Goal: Task Accomplishment & Management: Complete application form

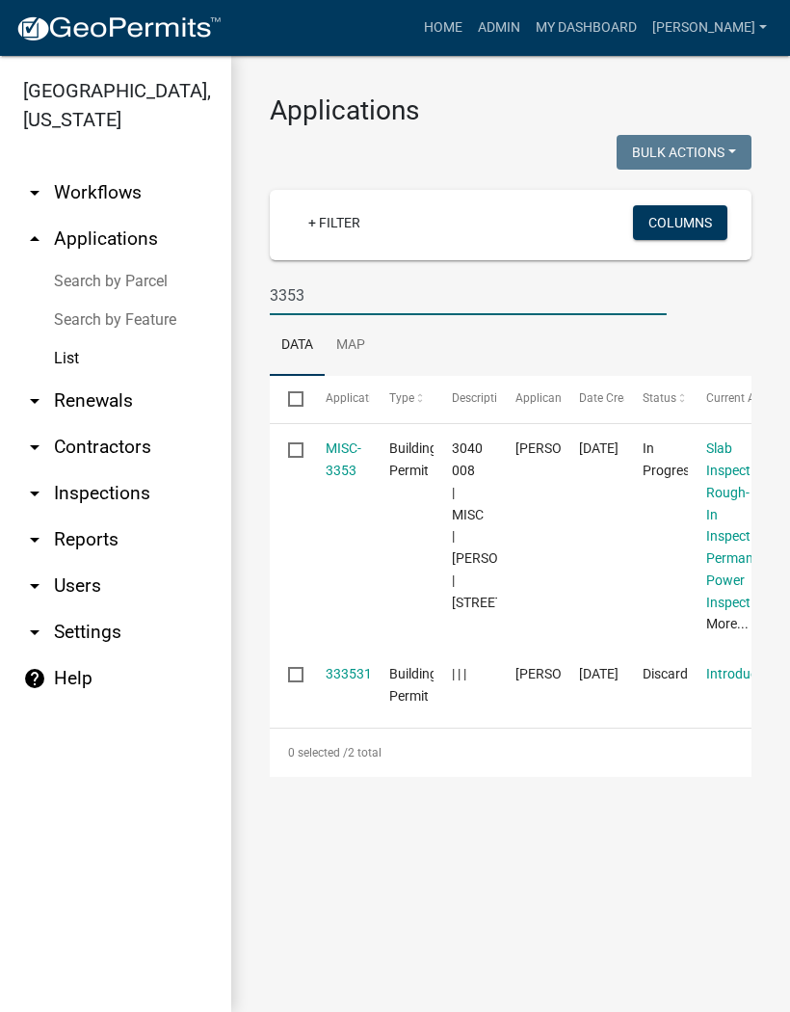
type input "3353"
click at [333, 475] on link "MISC-3353" at bounding box center [344, 460] width 36 height 38
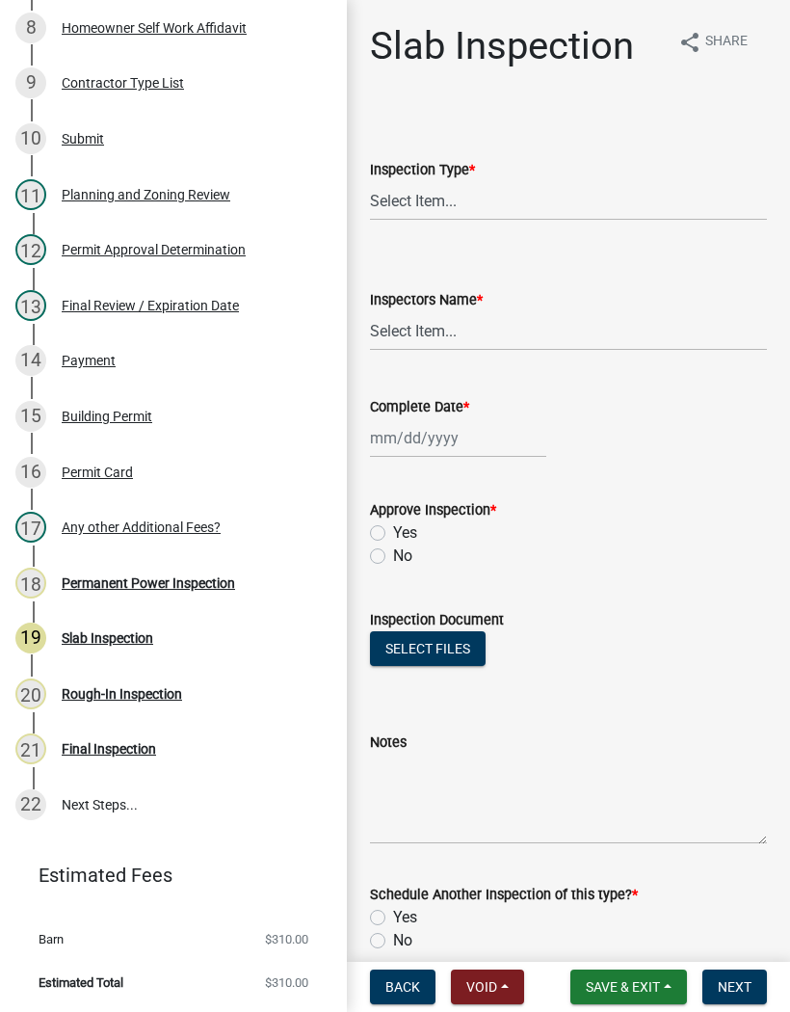
scroll to position [722, 0]
click at [179, 692] on div "Rough-In Inspection" at bounding box center [122, 694] width 120 height 13
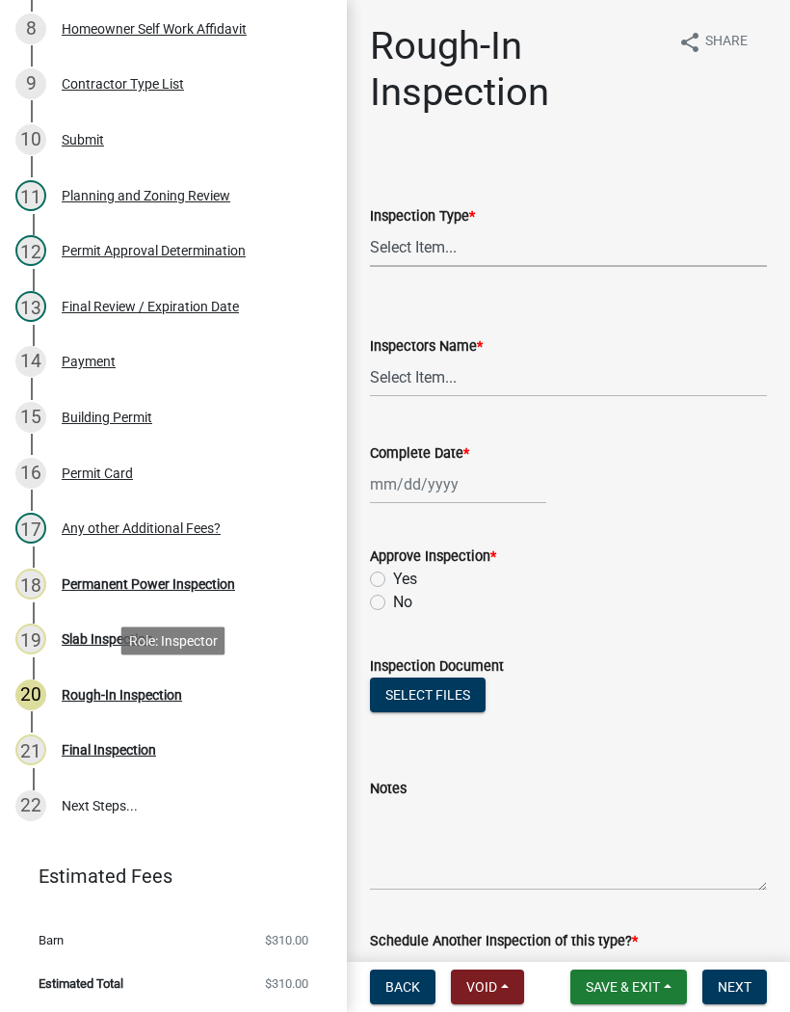
click at [462, 250] on select "Select Item... Rough-In" at bounding box center [568, 247] width 397 height 40
select select "c2274688-245b-4474-aeed-1009256ef604"
click at [441, 372] on select "Select Item... [PERSON_NAME] ([PERSON_NAME]) [PERSON_NAME] ([PERSON_NAME]) Engi…" at bounding box center [568, 378] width 397 height 40
select select "8dfc8809-68b2-4bc3-a0d1-6f7e000e7487"
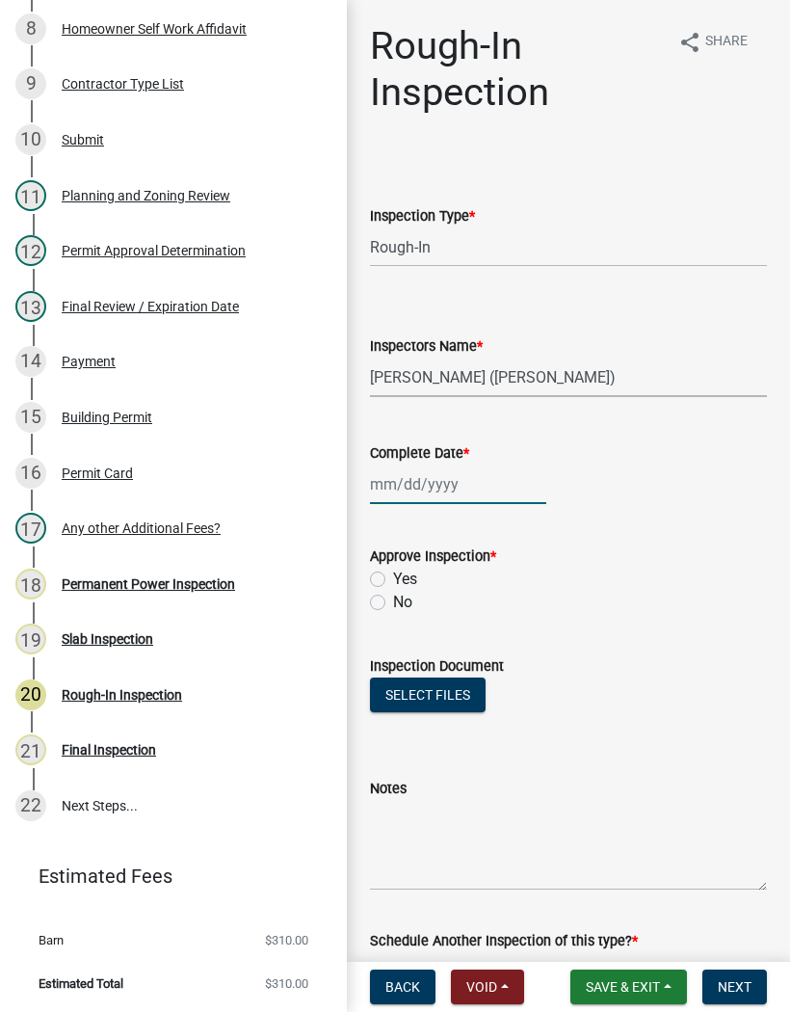
click at [433, 485] on div at bounding box center [458, 485] width 176 height 40
select select "10"
select select "2025"
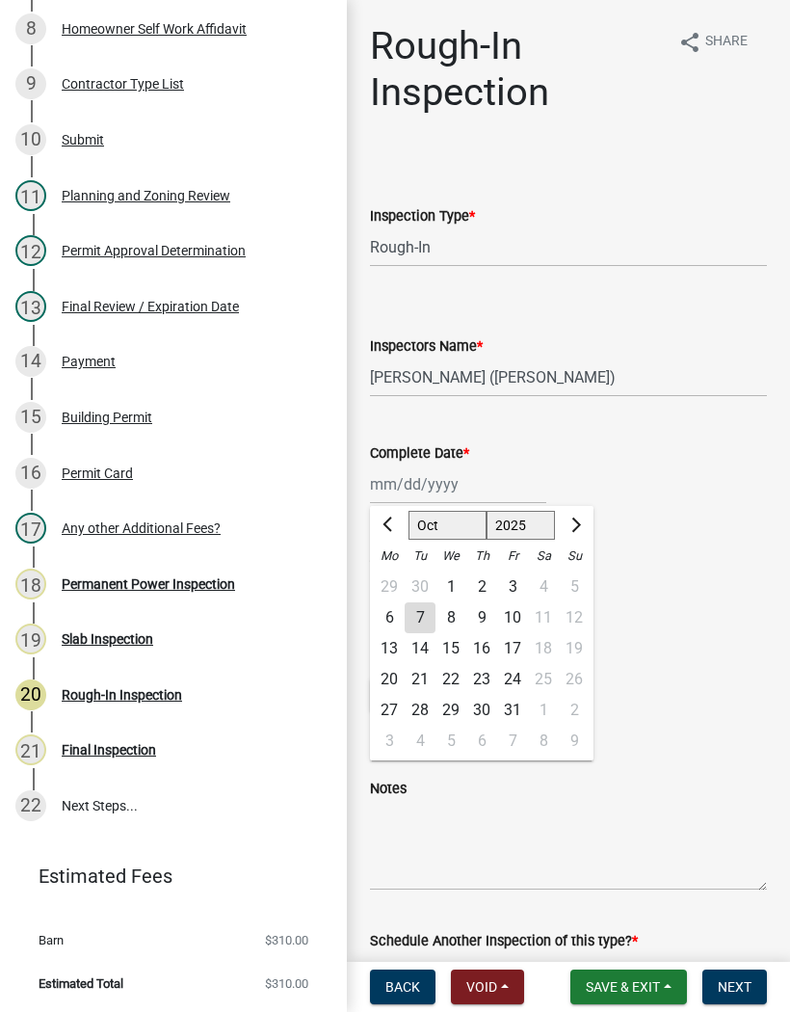
click at [431, 617] on div "7" at bounding box center [420, 617] width 31 height 31
type input "[DATE]"
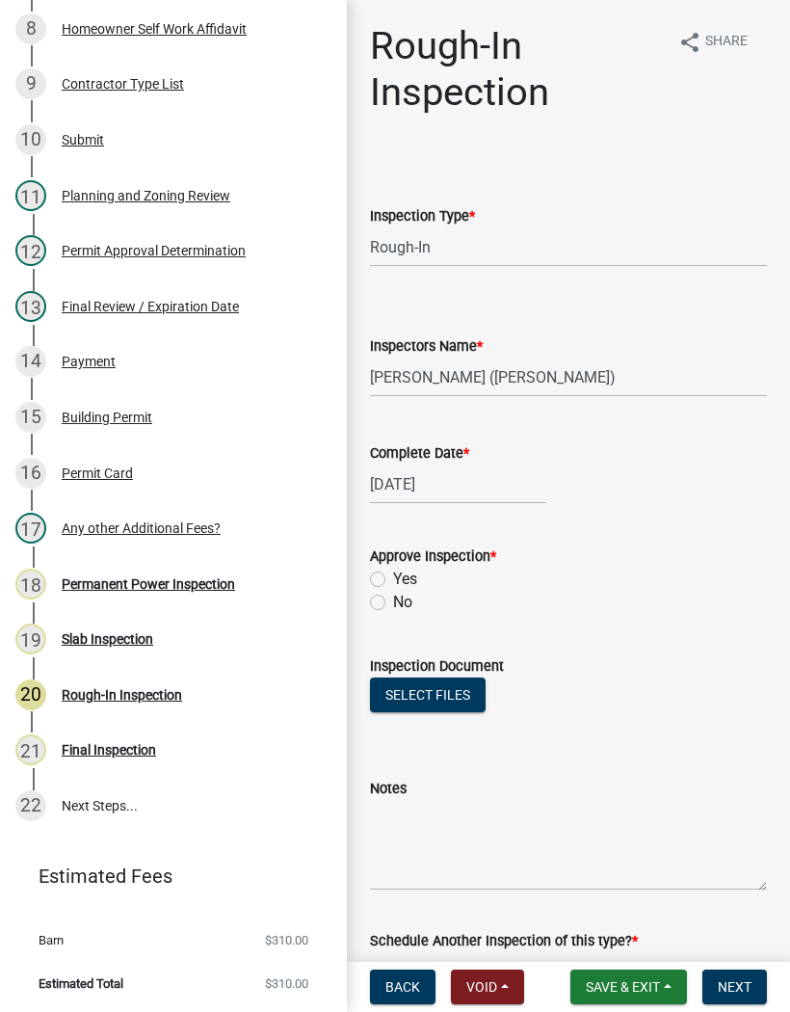
click at [393, 581] on label "Yes" at bounding box center [405, 579] width 24 height 23
click at [393, 580] on input "Yes" at bounding box center [399, 574] width 13 height 13
radio input "true"
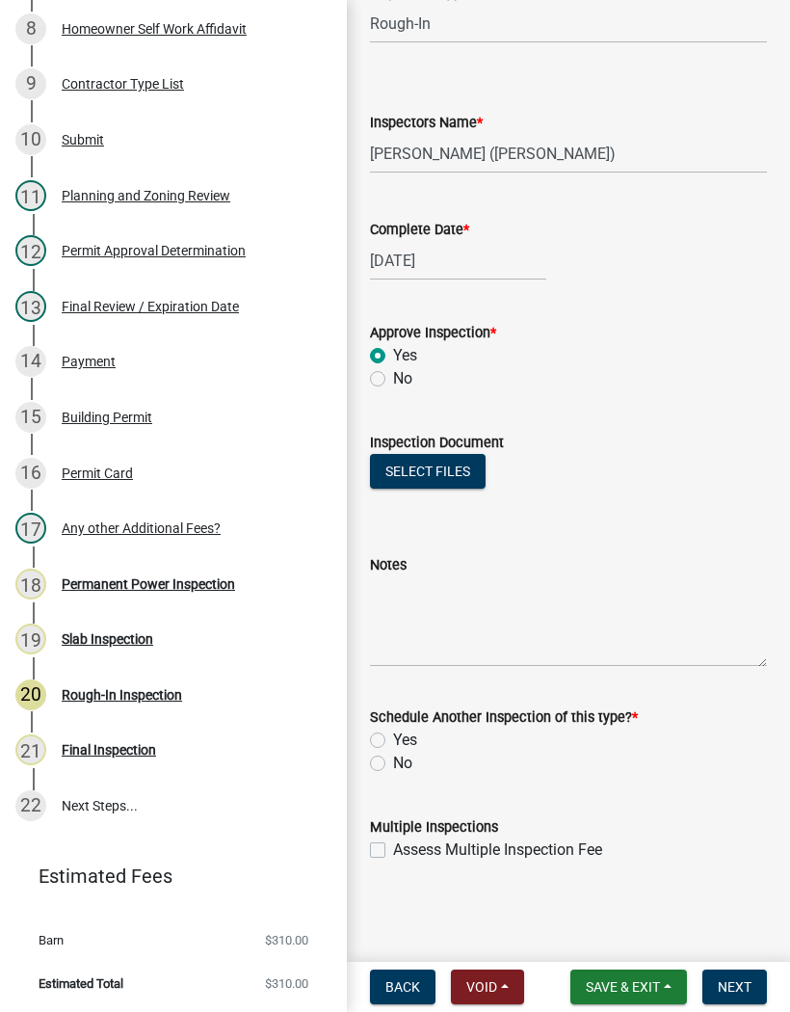
scroll to position [224, 0]
click at [393, 770] on label "No" at bounding box center [402, 763] width 19 height 23
click at [393, 764] on input "No" at bounding box center [399, 758] width 13 height 13
radio input "true"
click at [754, 986] on button "Next" at bounding box center [735, 987] width 65 height 35
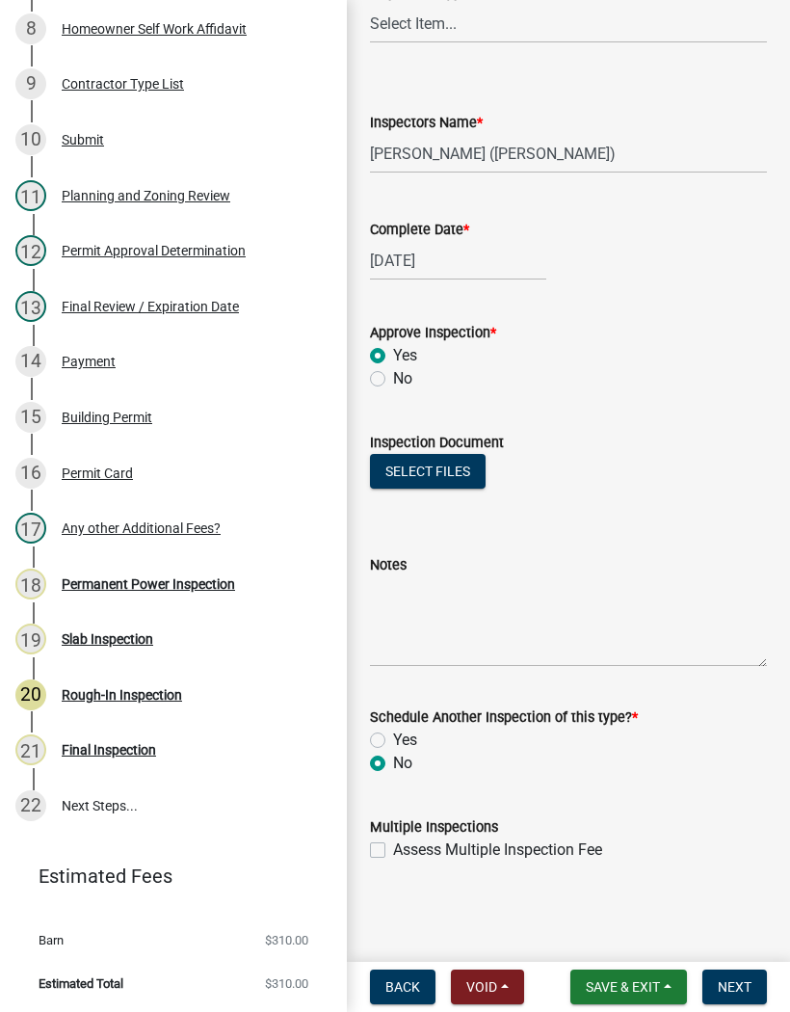
scroll to position [0, 0]
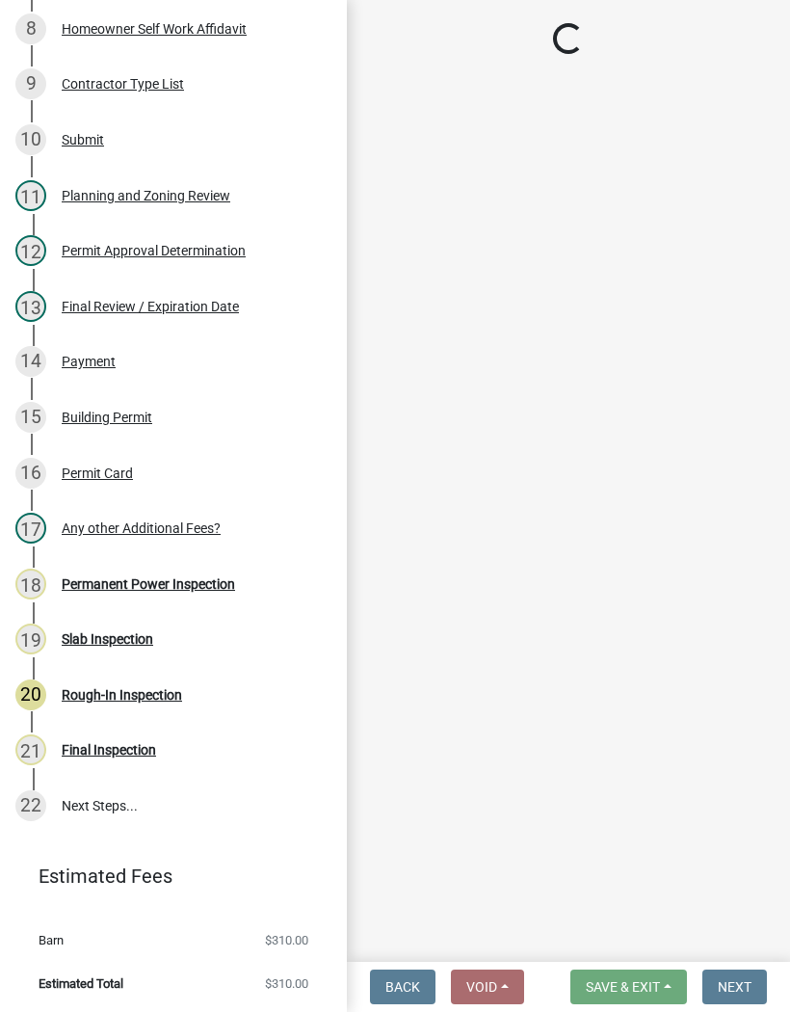
click at [191, 592] on div "18 Permanent Power Inspection" at bounding box center [165, 584] width 301 height 31
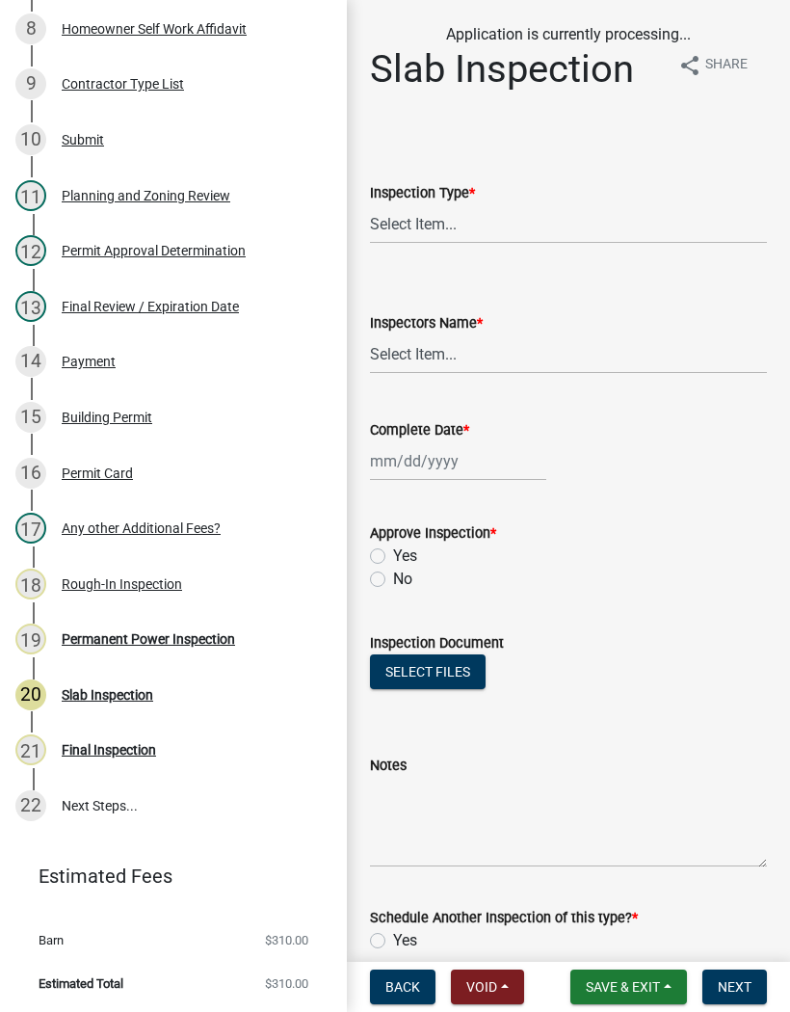
click at [179, 639] on div "Permanent Power Inspection" at bounding box center [149, 638] width 174 height 13
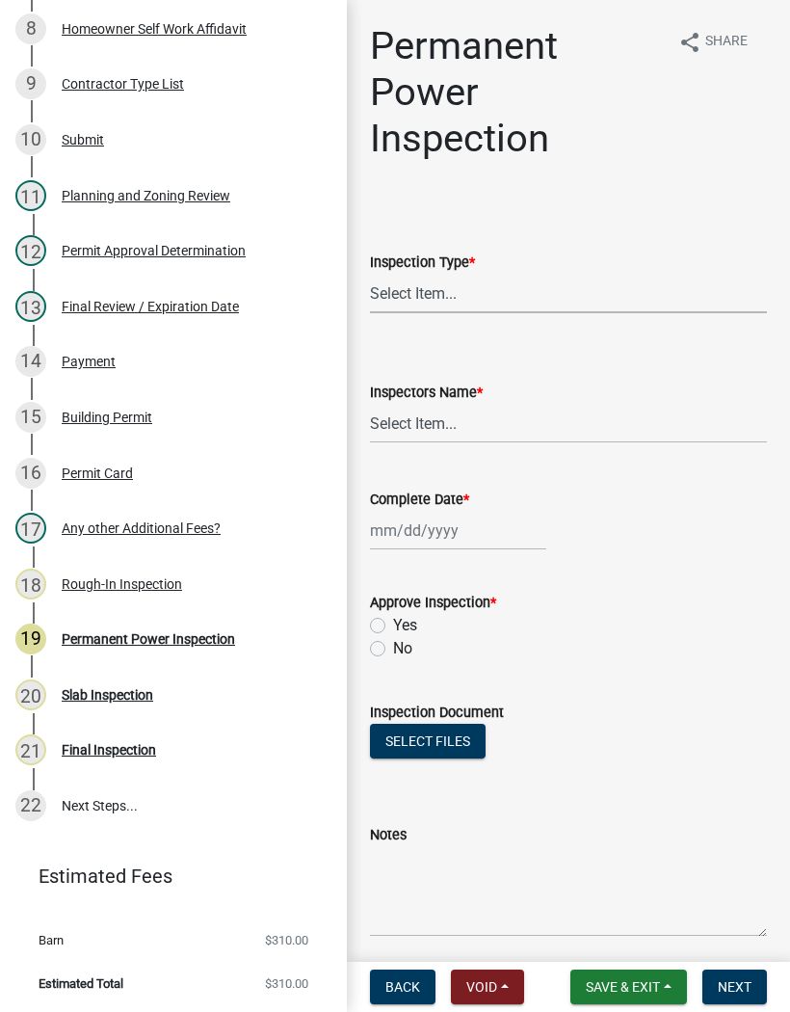
click at [428, 292] on select "Select Item... Permanent Power" at bounding box center [568, 294] width 397 height 40
select select "5c85f858-e2c6-4c2c-a92e-43b107da9ba1"
click at [429, 429] on select "Select Item... [PERSON_NAME] ([PERSON_NAME]) [PERSON_NAME] ([PERSON_NAME]) Engi…" at bounding box center [568, 424] width 397 height 40
select select "8dfc8809-68b2-4bc3-a0d1-6f7e000e7487"
click at [432, 535] on div at bounding box center [458, 531] width 176 height 40
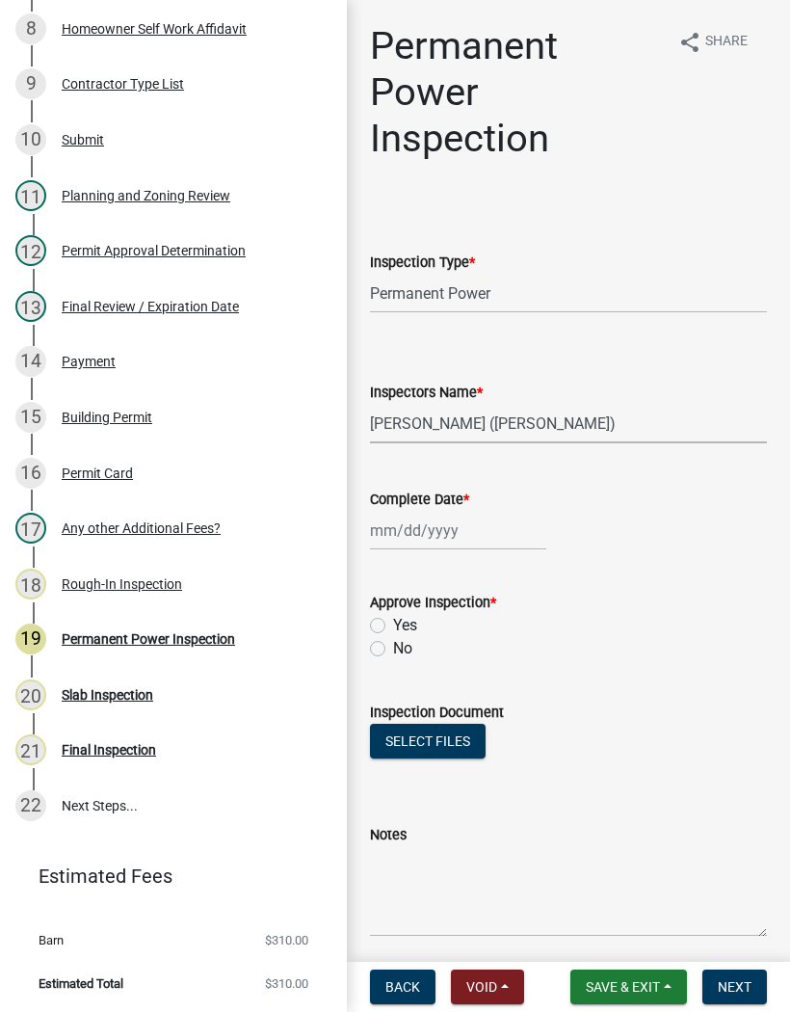
select select "10"
select select "2025"
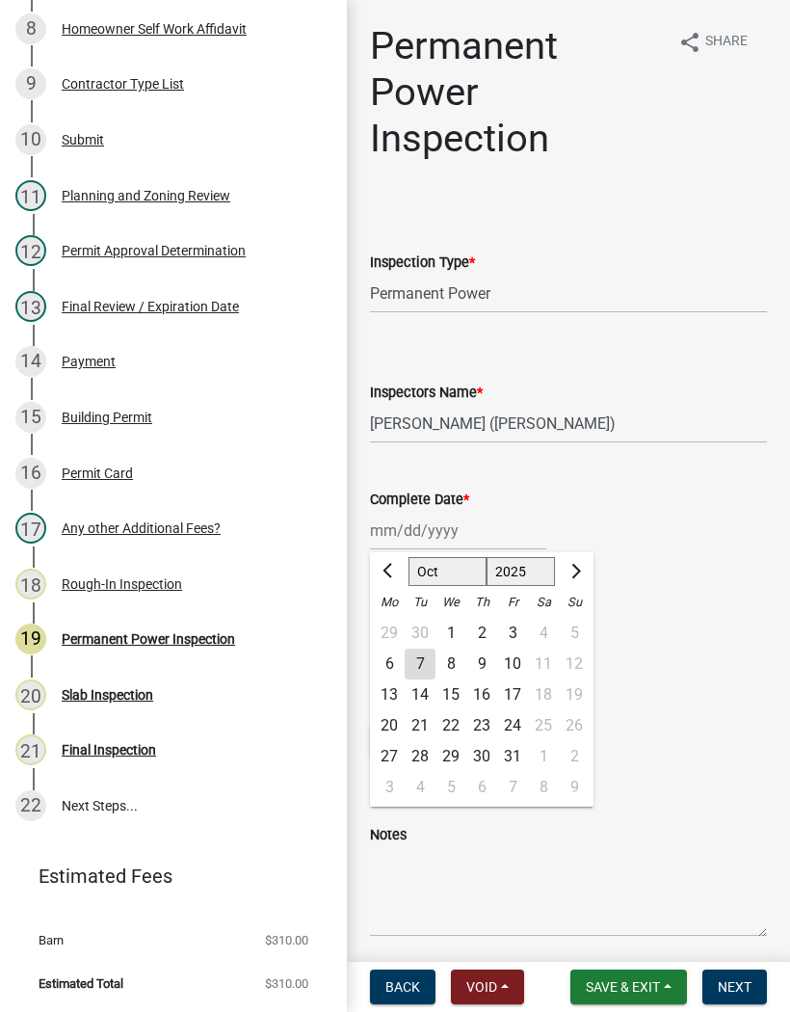
click at [428, 657] on div "7" at bounding box center [420, 664] width 31 height 31
type input "[DATE]"
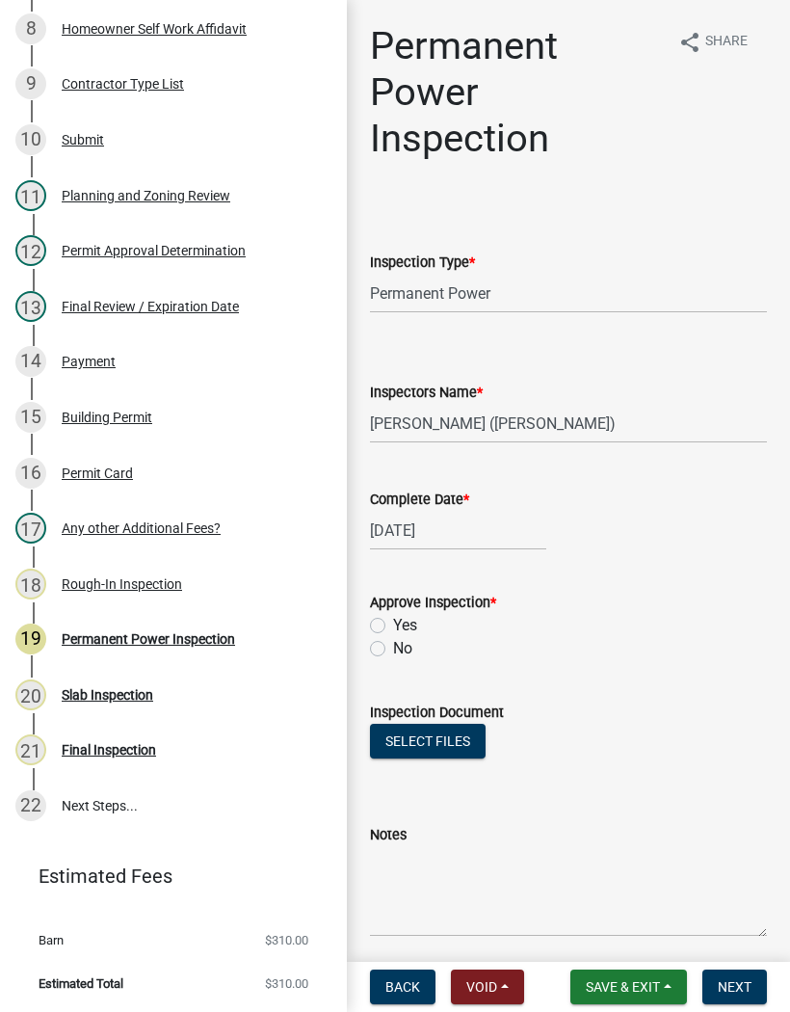
click at [393, 623] on label "Yes" at bounding box center [405, 625] width 24 height 23
click at [393, 623] on input "Yes" at bounding box center [399, 620] width 13 height 13
radio input "true"
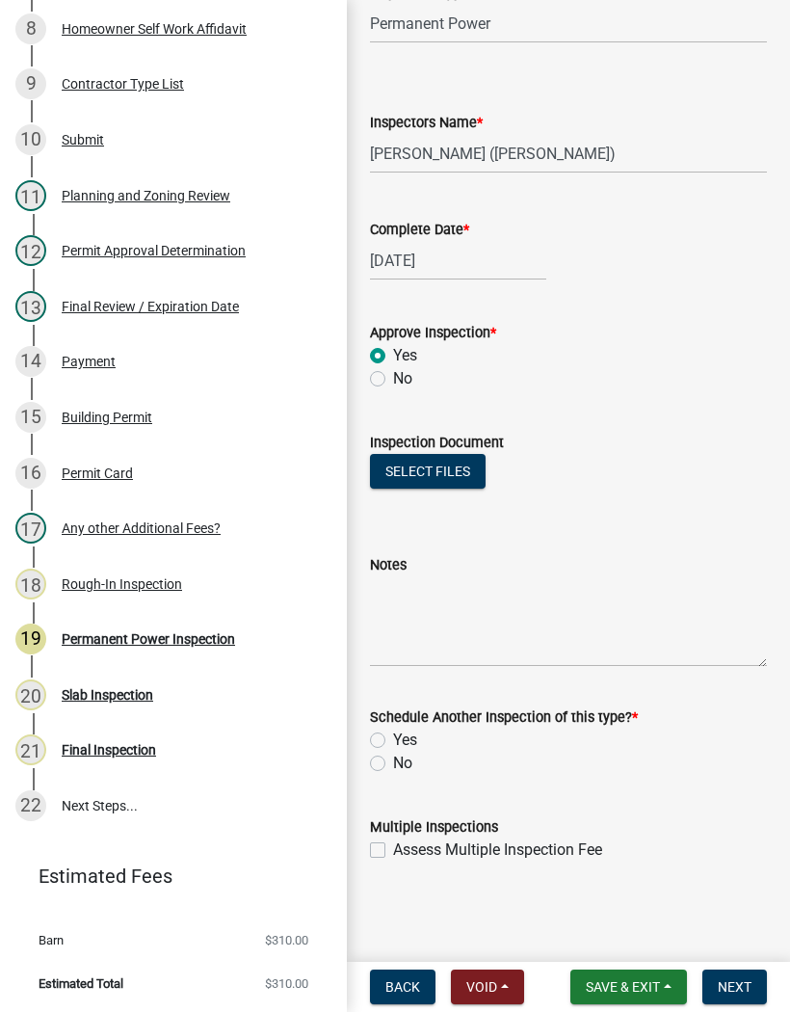
scroll to position [270, 0]
click at [393, 768] on label "No" at bounding box center [402, 763] width 19 height 23
click at [393, 764] on input "No" at bounding box center [399, 758] width 13 height 13
radio input "true"
click at [752, 980] on button "Next" at bounding box center [735, 987] width 65 height 35
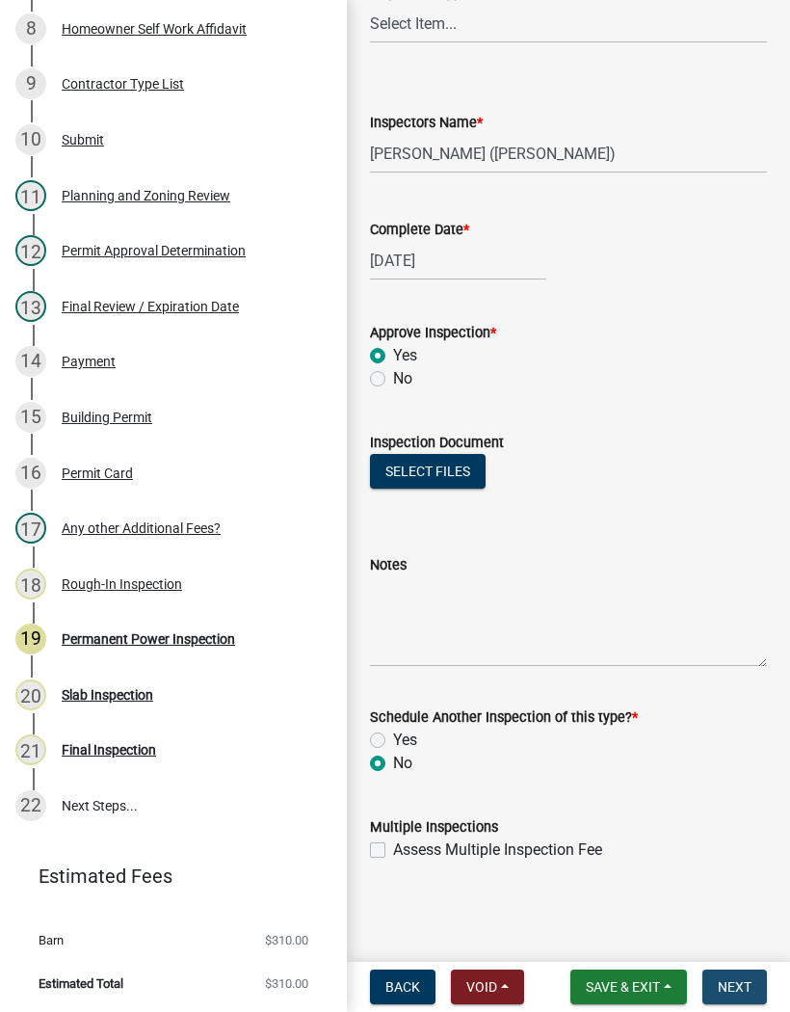
scroll to position [0, 0]
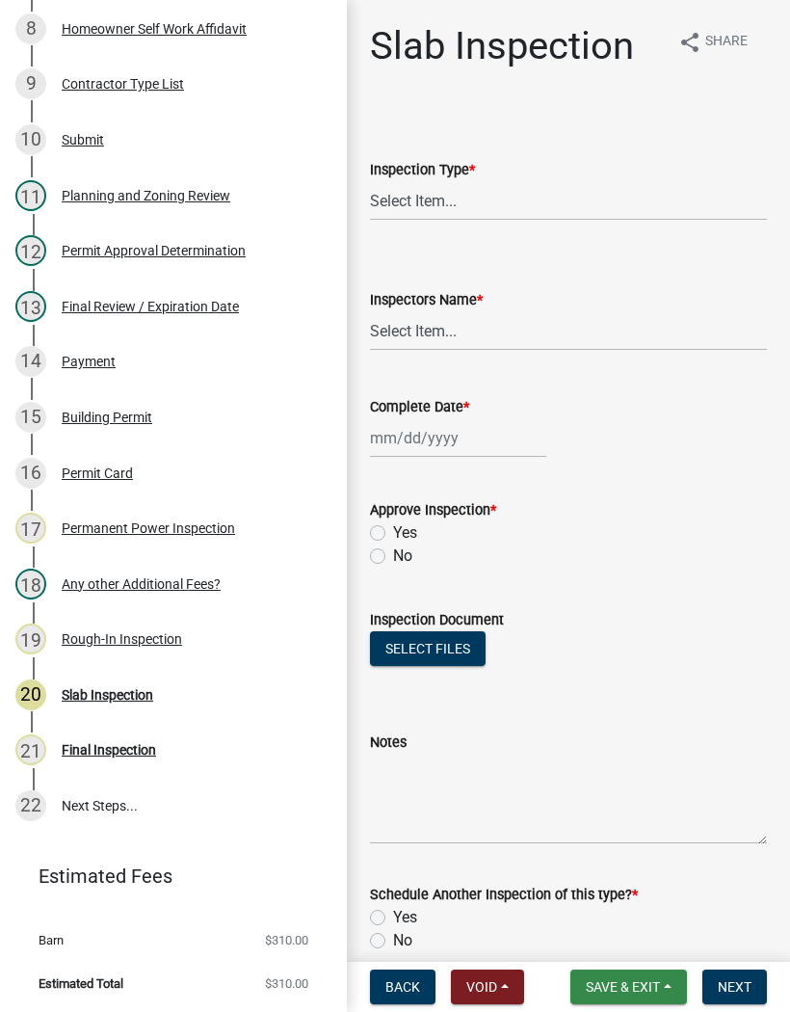
click at [629, 996] on button "Save & Exit" at bounding box center [629, 987] width 117 height 35
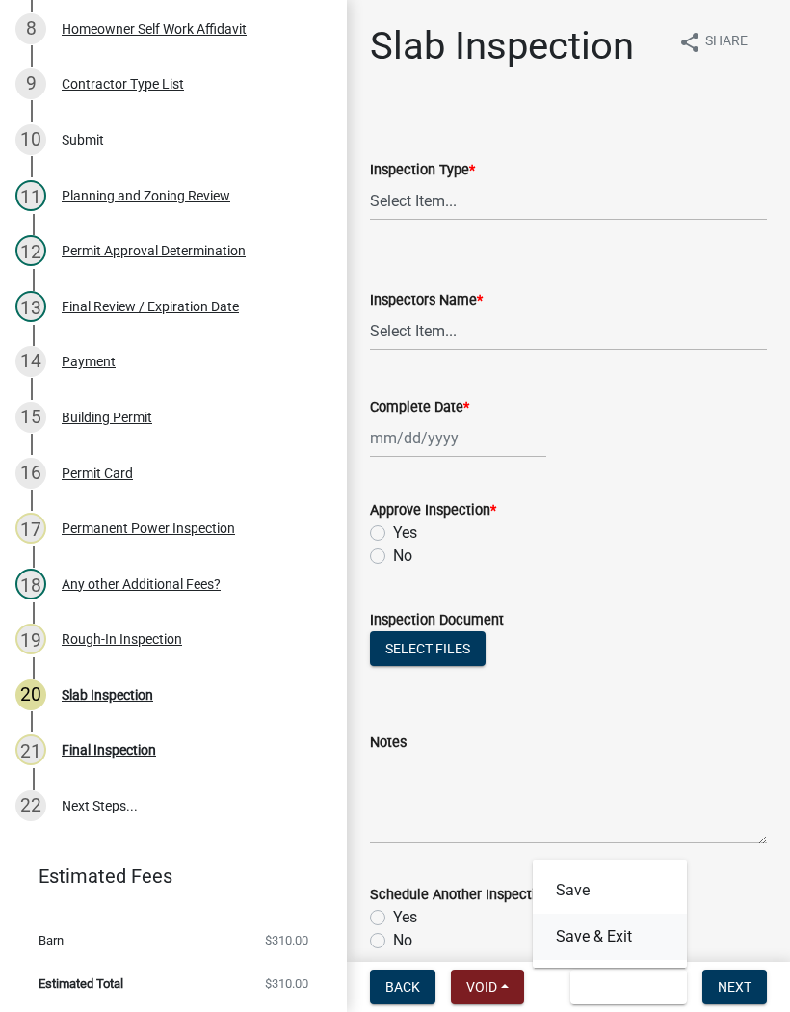
click at [614, 926] on button "Save & Exit" at bounding box center [610, 937] width 154 height 46
